Goal: Information Seeking & Learning: Learn about a topic

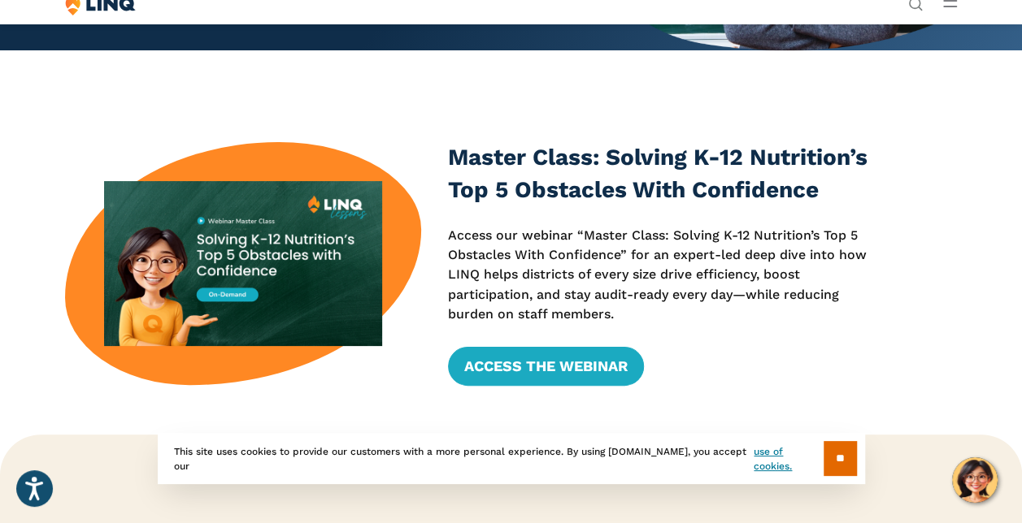
scroll to position [360, 0]
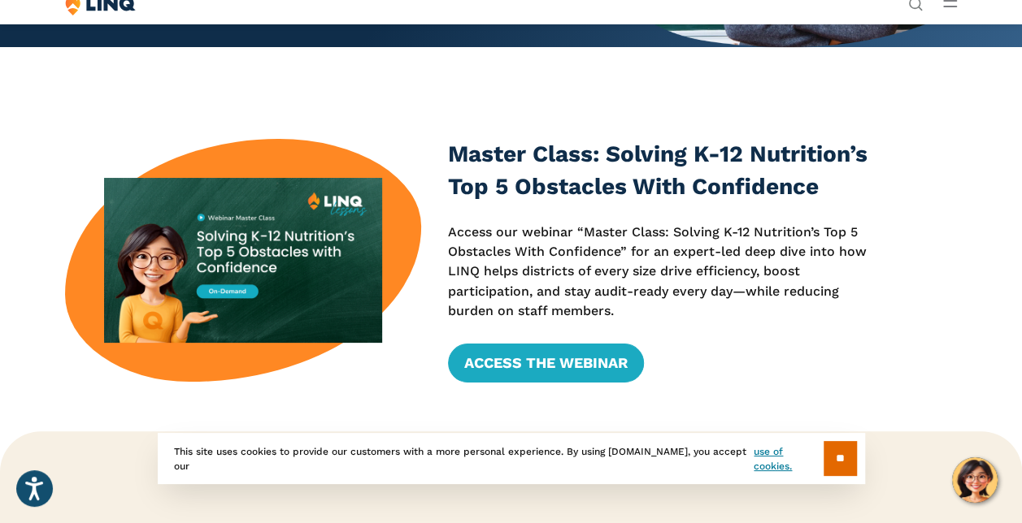
click at [418, 332] on div at bounding box center [243, 260] width 356 height 243
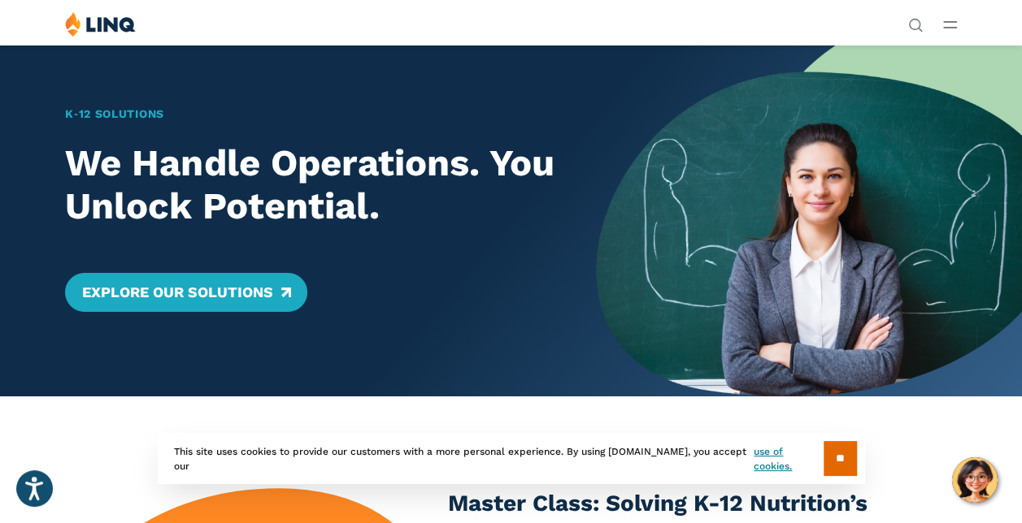
scroll to position [6, 0]
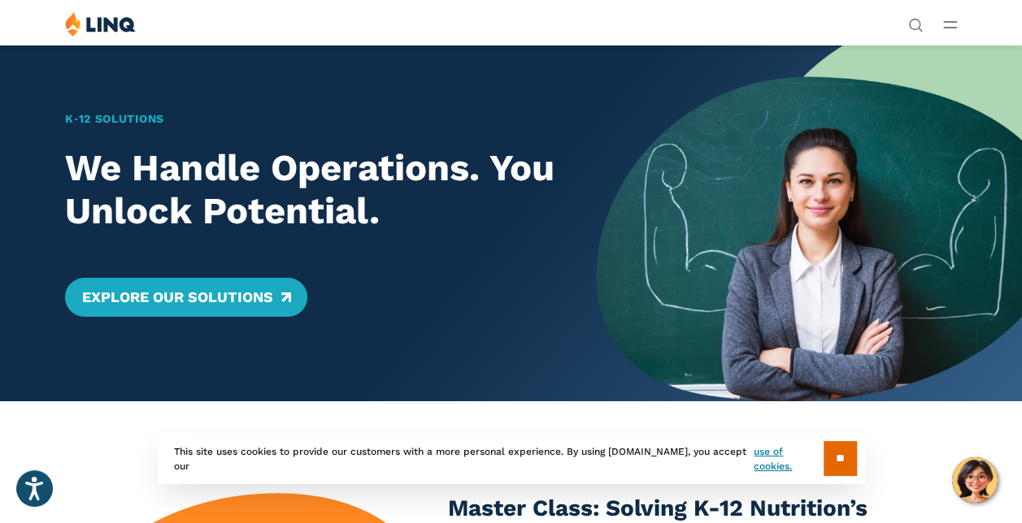
click at [775, 171] on span "NEW School Nutrition Suite" at bounding box center [839, 165] width 128 height 11
click at [756, 161] on link "Education Resource Planning (ERP)" at bounding box center [865, 186] width 218 height 50
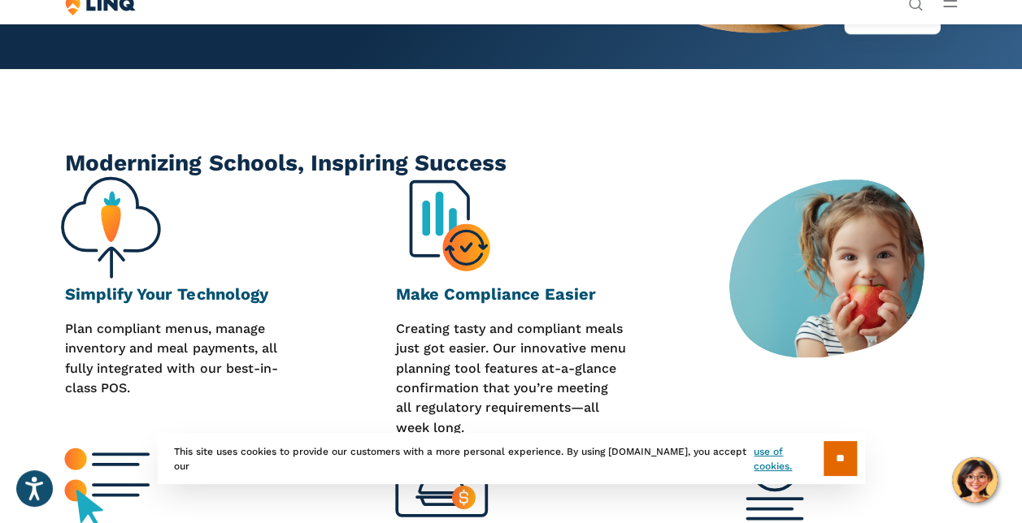
scroll to position [418, 0]
